Goal: Task Accomplishment & Management: Manage account settings

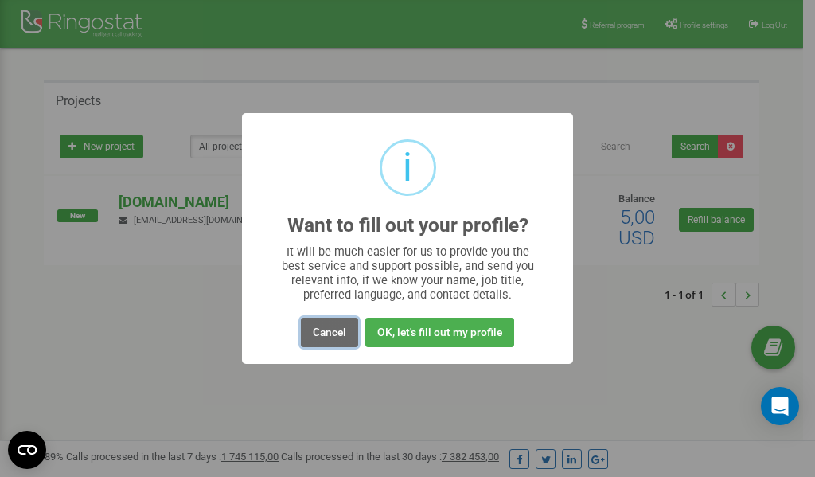
click at [327, 333] on button "Cancel" at bounding box center [329, 332] width 57 height 29
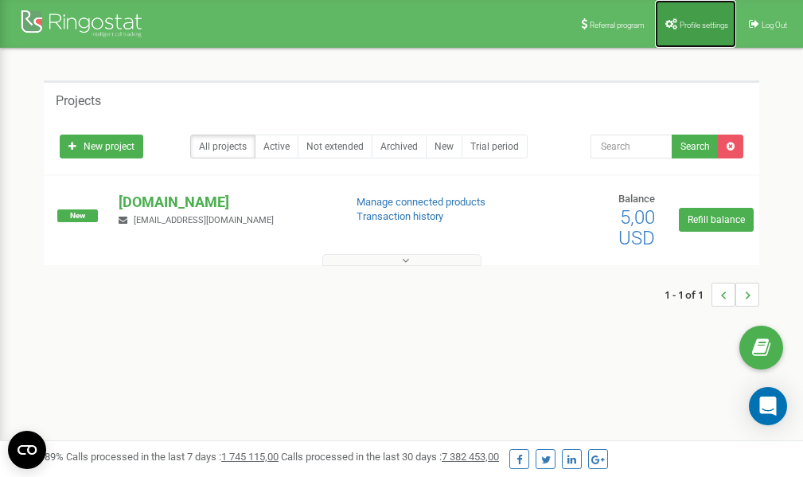
click at [682, 27] on span "Profile settings" at bounding box center [704, 25] width 49 height 9
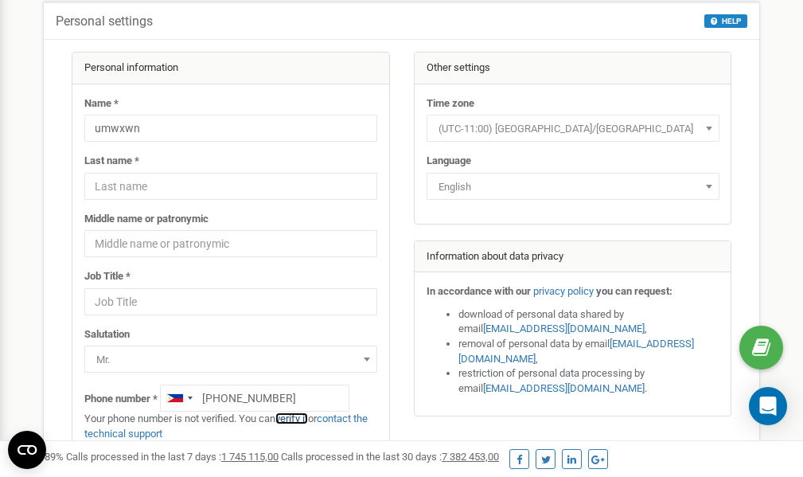
click at [297, 420] on link "verify it" at bounding box center [292, 418] width 33 height 12
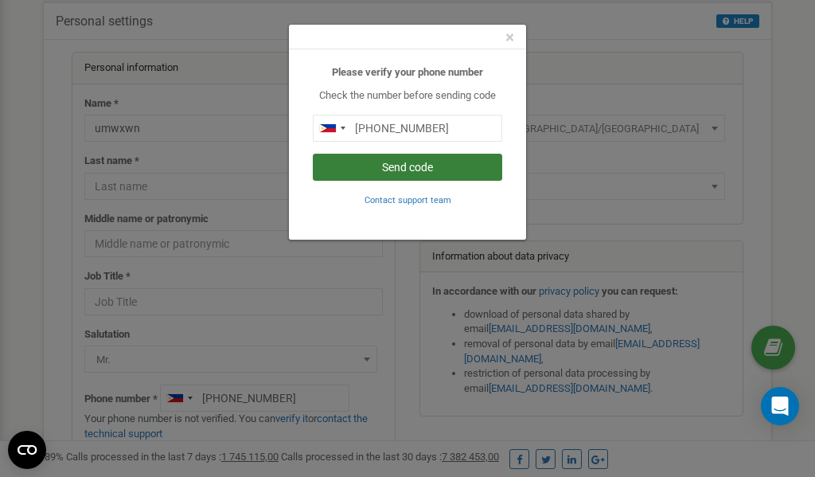
click at [414, 166] on button "Send code" at bounding box center [408, 167] width 190 height 27
